Goal: Task Accomplishment & Management: Manage account settings

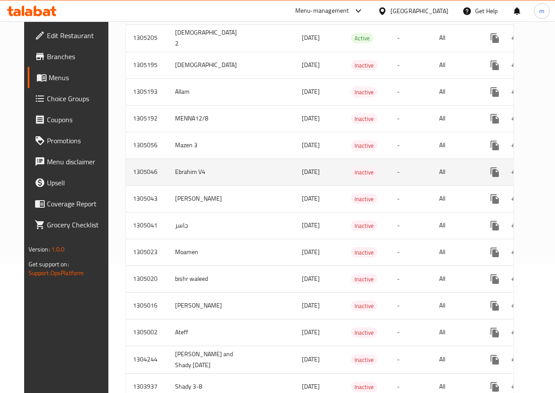
scroll to position [62, 0]
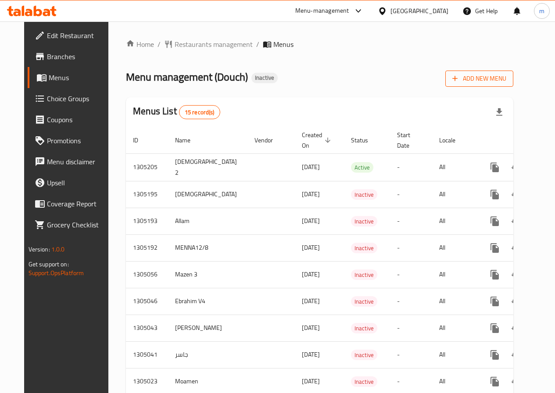
click at [459, 79] on icon "button" at bounding box center [454, 78] width 9 height 9
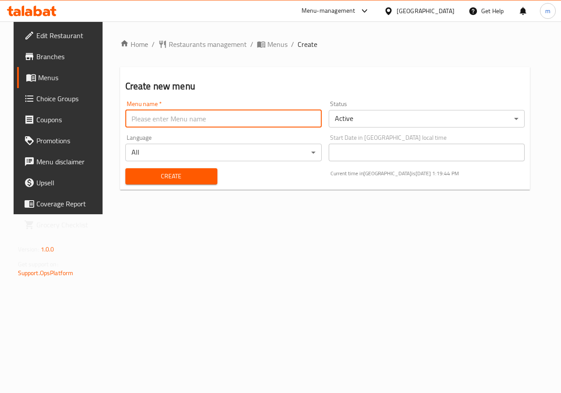
click at [210, 122] on input "text" at bounding box center [223, 119] width 197 height 18
click at [145, 116] on input "MENNA12/8" at bounding box center [223, 119] width 197 height 18
click at [164, 117] on input "MENNA12/8" at bounding box center [223, 119] width 197 height 18
type input "MENNA12/8 case2"
click at [182, 175] on span "Create" at bounding box center [171, 176] width 78 height 11
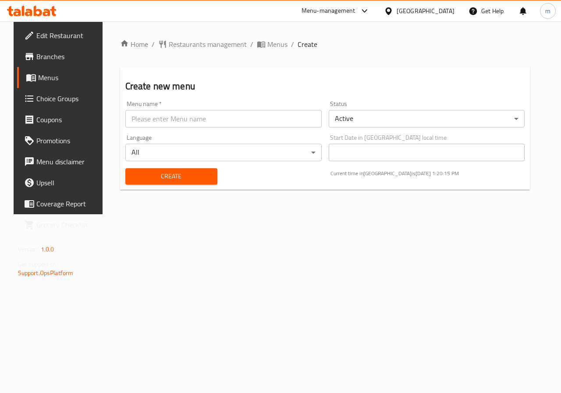
click at [50, 77] on span "Menus" at bounding box center [69, 77] width 62 height 11
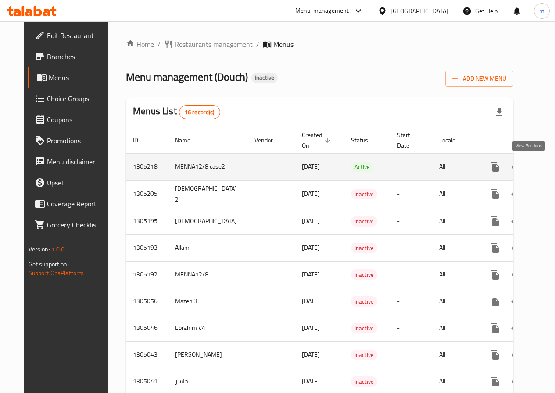
click at [553, 167] on icon "enhanced table" at bounding box center [558, 167] width 11 height 11
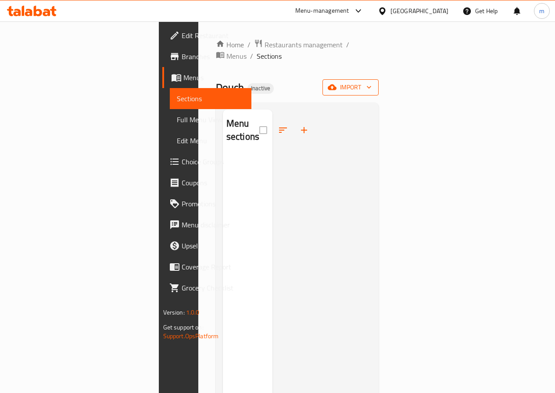
click at [372, 82] on span "import" at bounding box center [350, 87] width 42 height 11
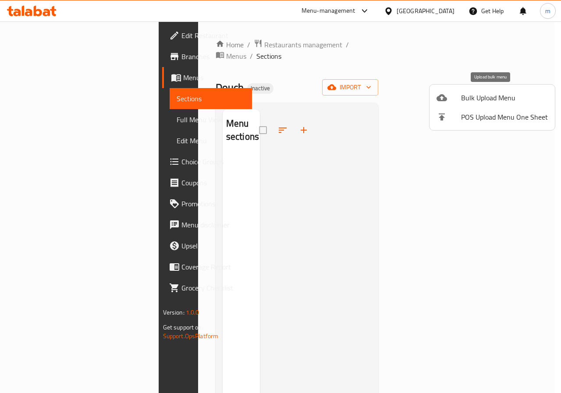
click at [477, 102] on span "Bulk Upload Menu" at bounding box center [504, 98] width 87 height 11
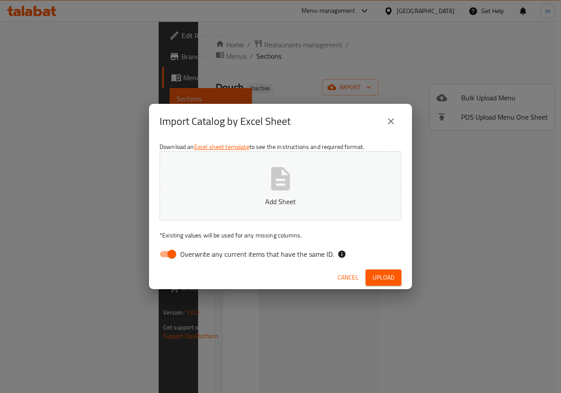
click at [170, 254] on input "Overwrite any current items that have the same ID." at bounding box center [172, 254] width 50 height 17
checkbox input "false"
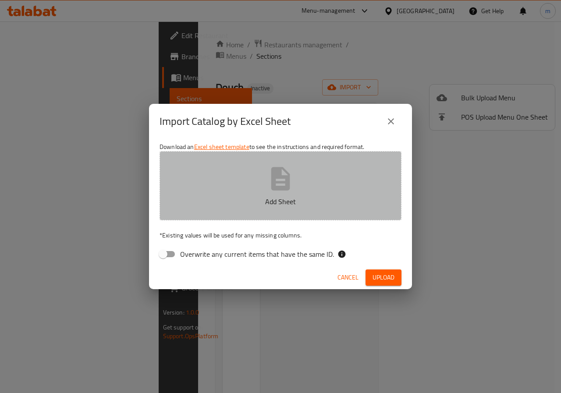
click at [301, 182] on button "Add Sheet" at bounding box center [281, 185] width 242 height 69
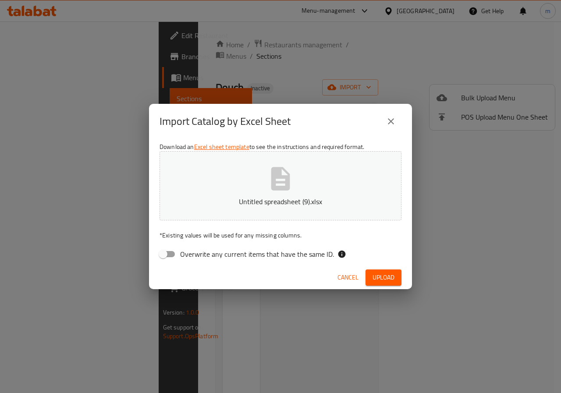
click at [390, 281] on span "Upload" at bounding box center [384, 277] width 22 height 11
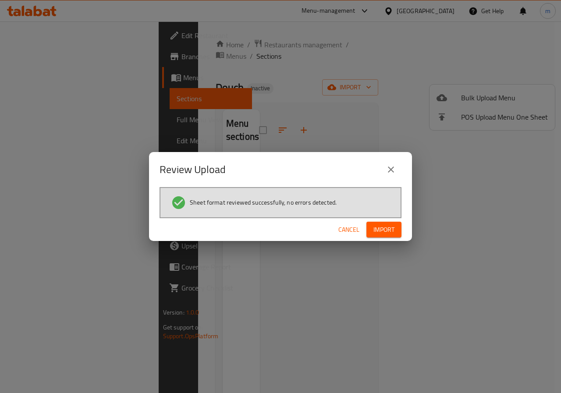
click at [380, 235] on span "Import" at bounding box center [384, 230] width 21 height 11
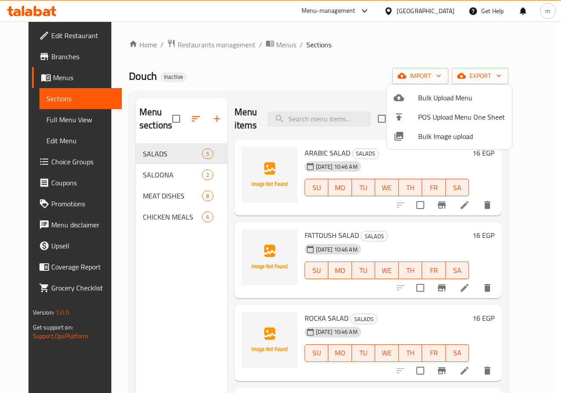
click at [180, 182] on div at bounding box center [280, 196] width 561 height 393
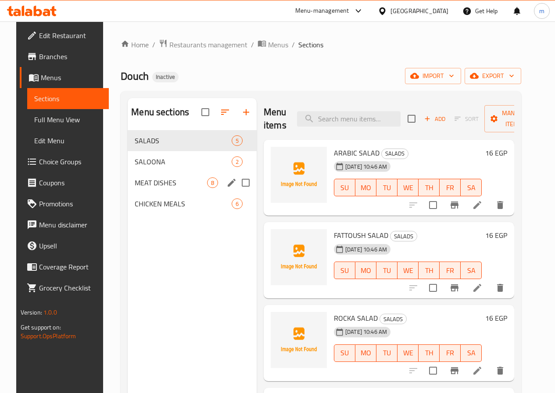
click at [207, 187] on span "8" at bounding box center [212, 183] width 10 height 8
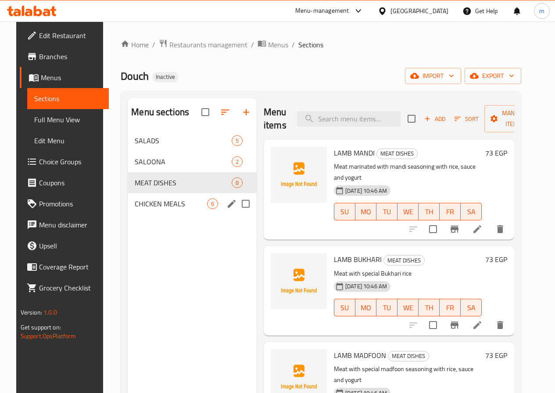
click at [172, 207] on div "CHICKEN MEALS 6" at bounding box center [192, 203] width 129 height 21
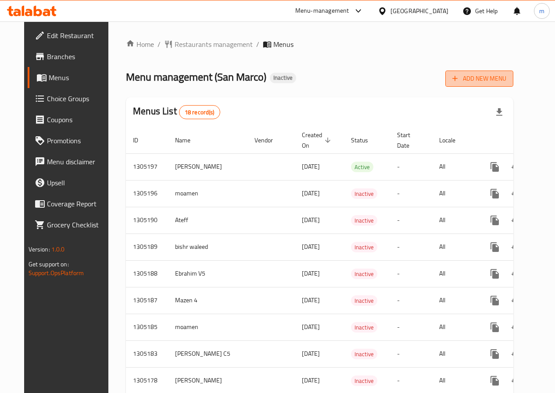
click at [503, 82] on span "Add New Menu" at bounding box center [479, 78] width 54 height 11
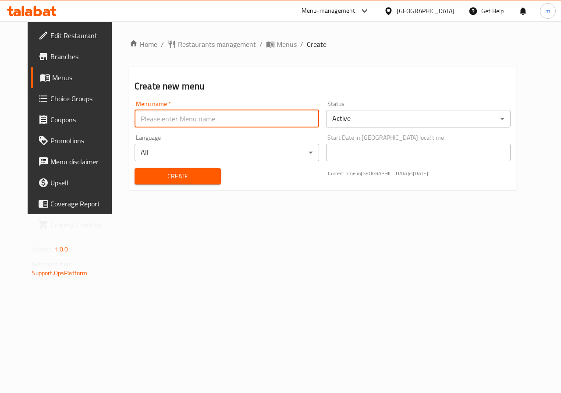
click at [214, 118] on input "text" at bounding box center [227, 119] width 185 height 18
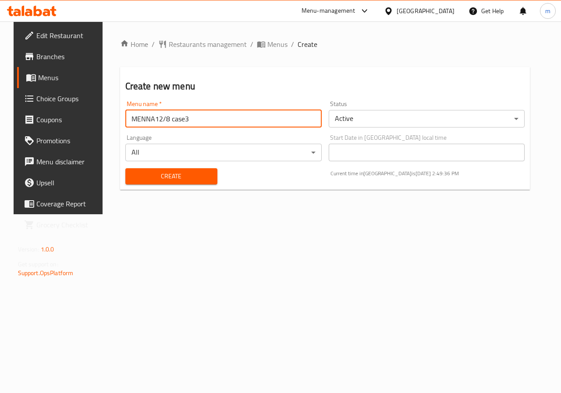
type input "MENNA12/8 case3"
click at [165, 180] on span "Create" at bounding box center [171, 176] width 78 height 11
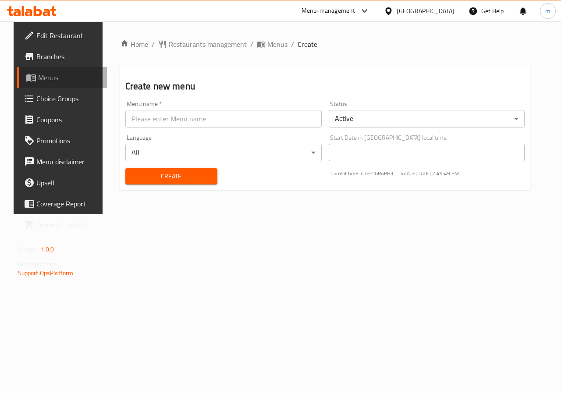
click at [43, 77] on span "Menus" at bounding box center [69, 77] width 62 height 11
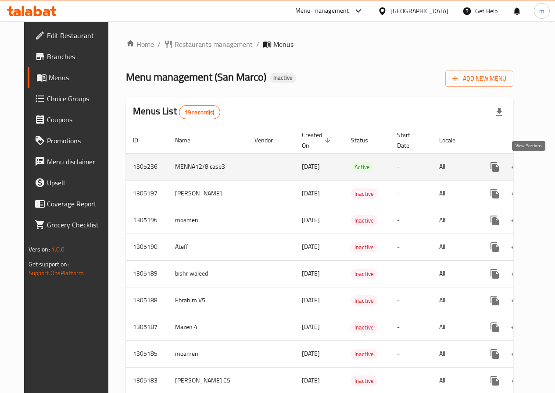
click at [553, 166] on icon "enhanced table" at bounding box center [558, 167] width 11 height 11
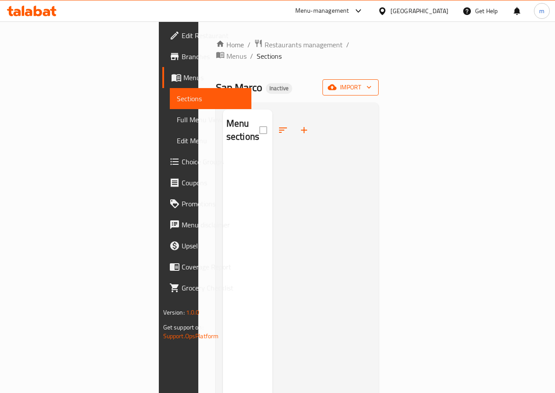
click at [372, 82] on span "import" at bounding box center [350, 87] width 42 height 11
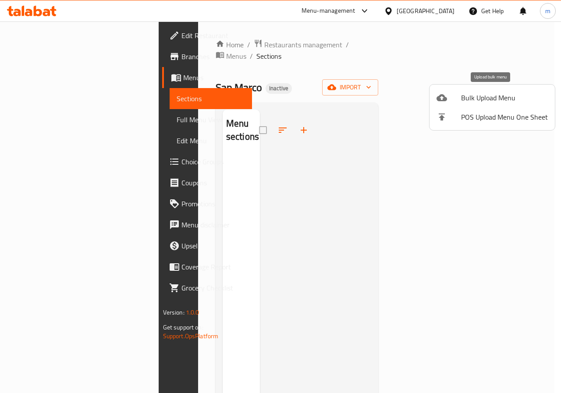
click at [470, 96] on span "Bulk Upload Menu" at bounding box center [504, 98] width 87 height 11
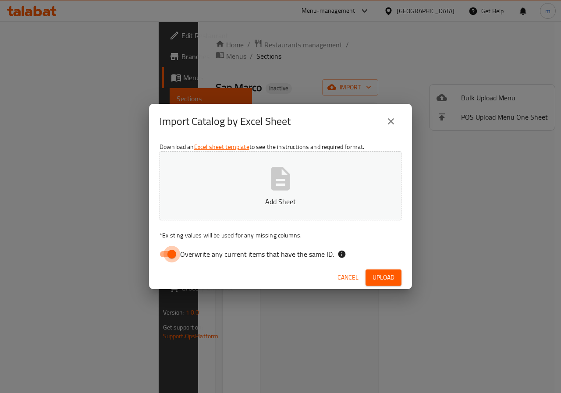
click at [173, 254] on input "Overwrite any current items that have the same ID." at bounding box center [172, 254] width 50 height 17
checkbox input "false"
